Goal: Task Accomplishment & Management: Manage account settings

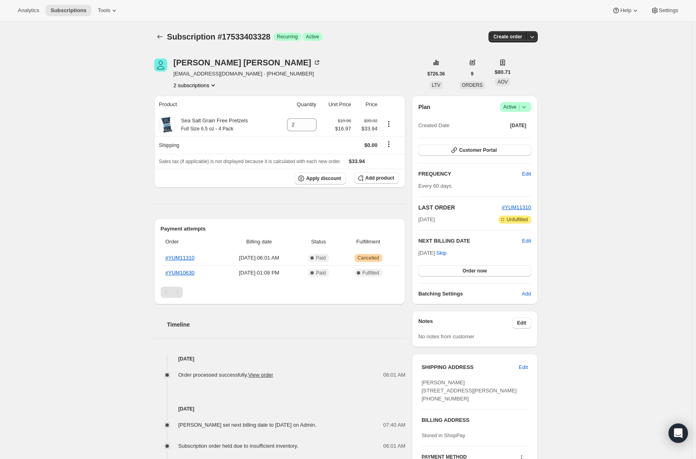
click at [528, 106] on icon at bounding box center [524, 107] width 8 height 8
click at [517, 138] on span "Cancel subscription" at bounding box center [519, 137] width 46 height 6
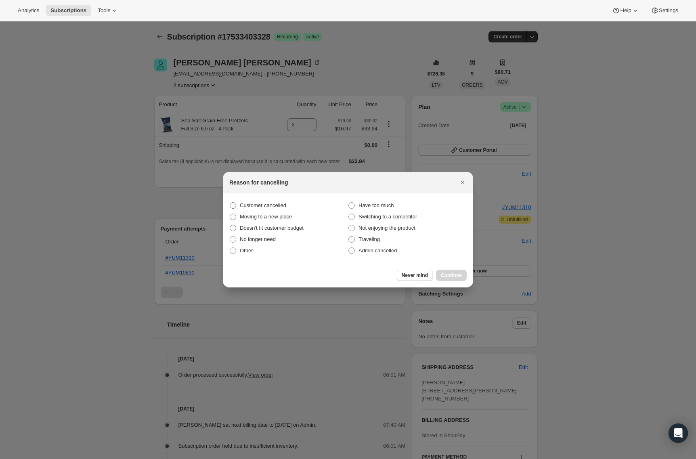
click at [250, 204] on span "Customer cancelled" at bounding box center [263, 205] width 46 height 6
click at [230, 203] on input "Customer cancelled" at bounding box center [230, 202] width 0 height 0
radio input "true"
click at [443, 275] on span "Continue" at bounding box center [451, 275] width 21 height 6
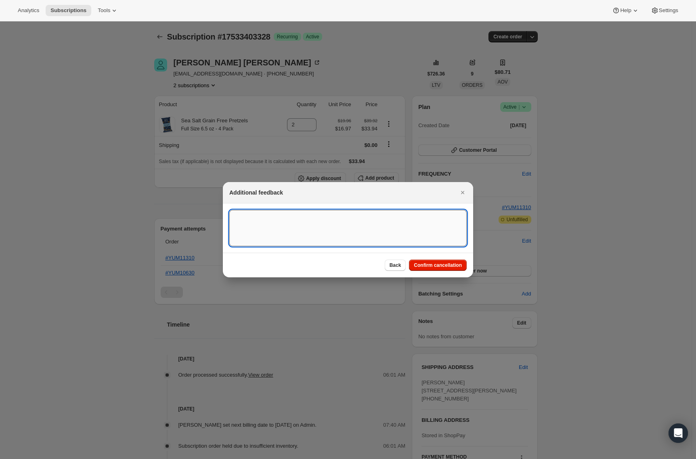
click at [288, 213] on textarea ":rbk:" at bounding box center [347, 228] width 237 height 36
type textarea "Consolidating to one subscription."
click at [434, 265] on span "Confirm cancellation" at bounding box center [438, 265] width 48 height 6
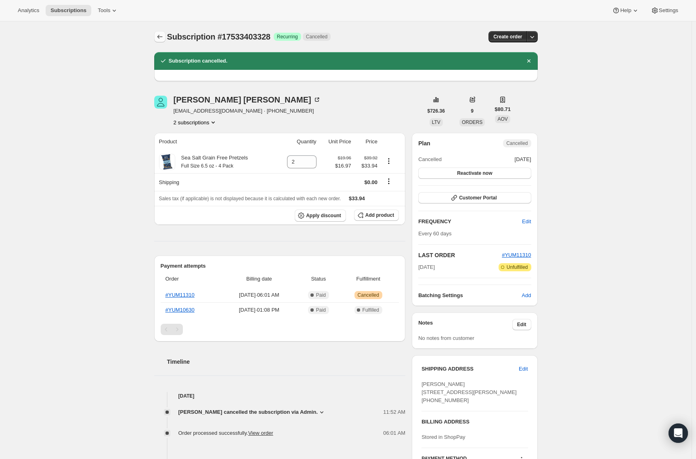
click at [161, 38] on icon "Subscriptions" at bounding box center [160, 37] width 8 height 8
